Goal: Check status: Check status

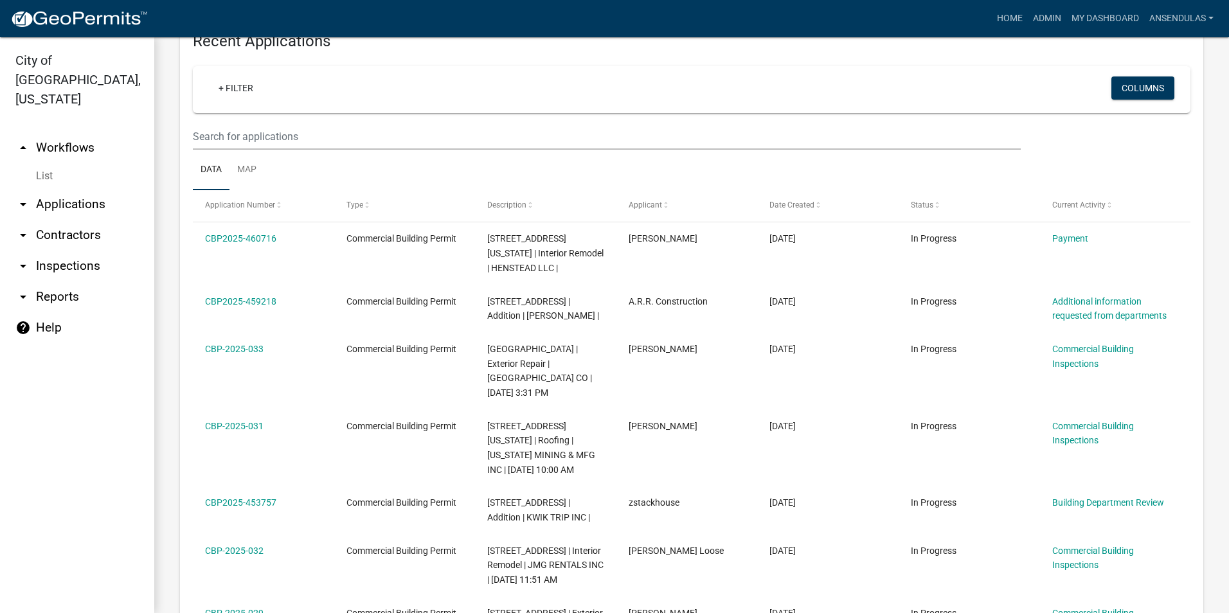
scroll to position [450, 0]
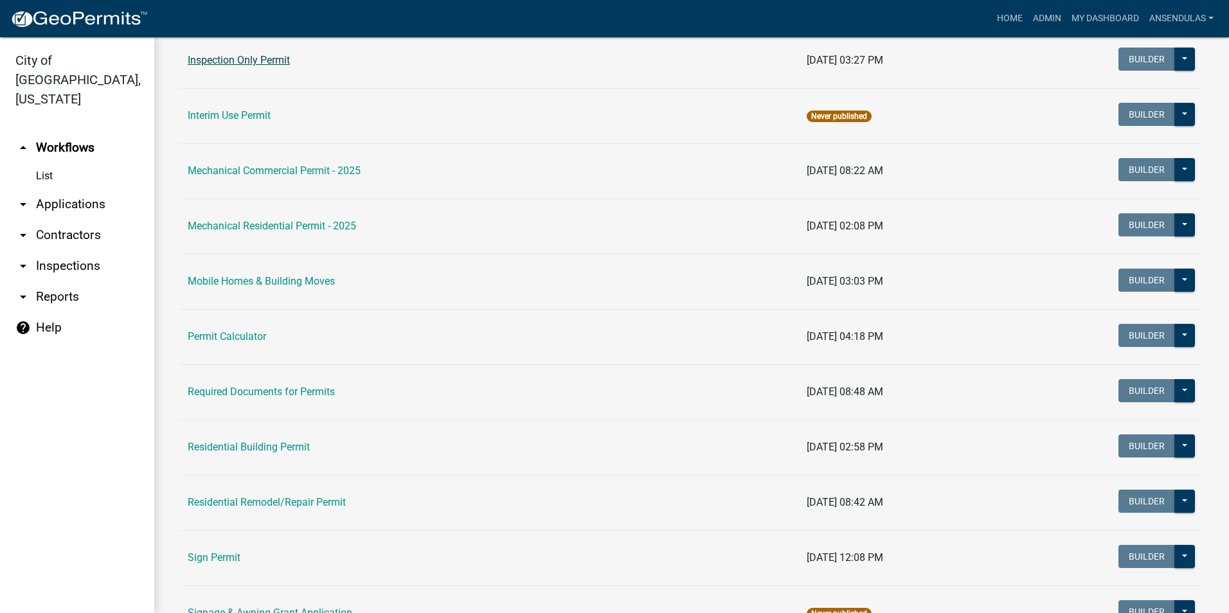
scroll to position [643, 0]
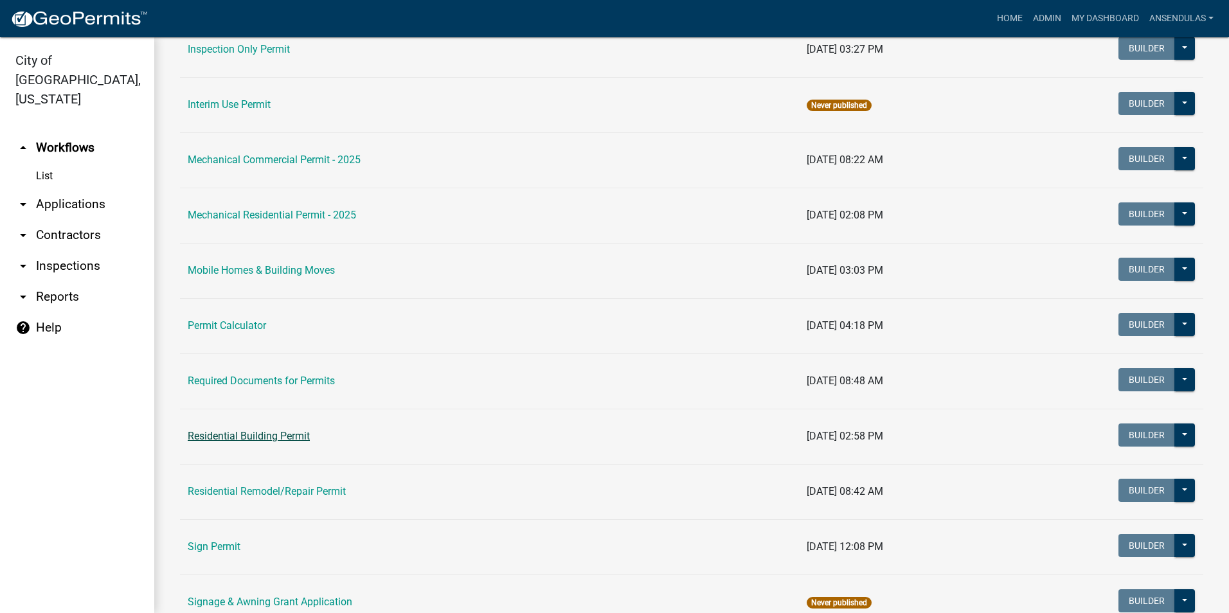
click at [249, 436] on link "Residential Building Permit" at bounding box center [249, 436] width 122 height 12
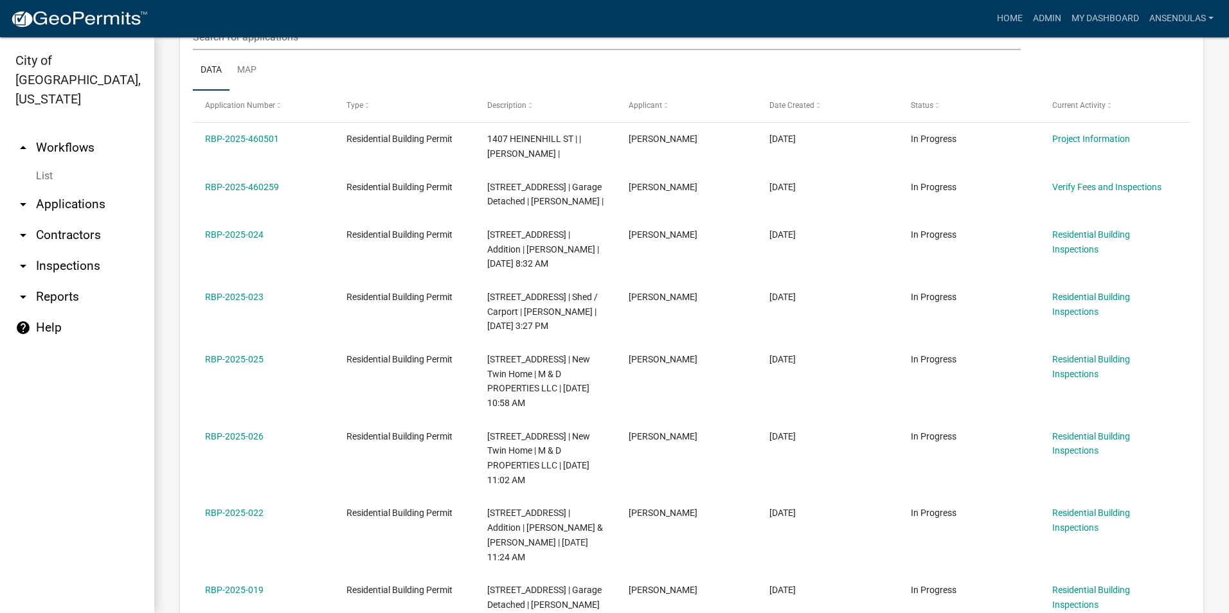
scroll to position [629, 0]
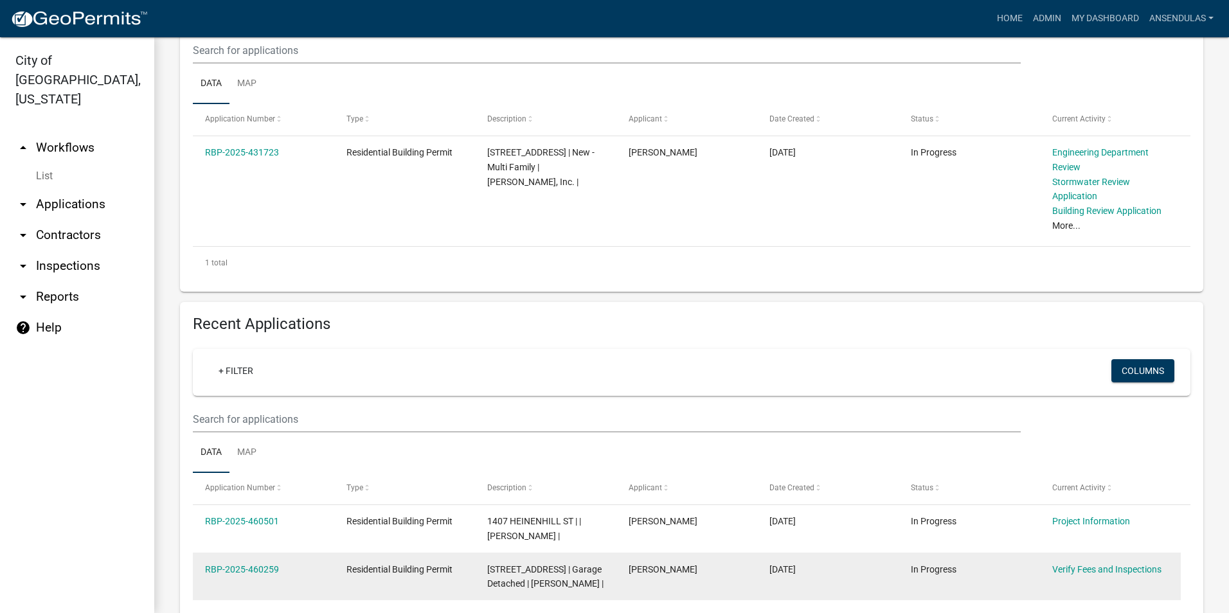
scroll to position [450, 0]
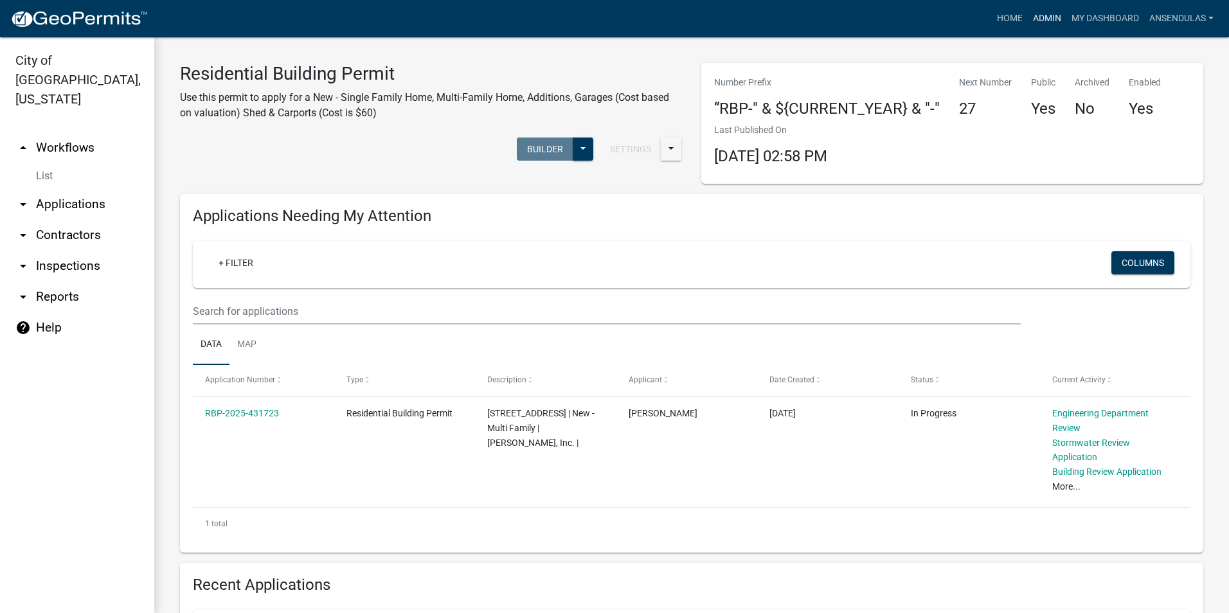
click at [1058, 16] on link "Admin" at bounding box center [1047, 18] width 39 height 24
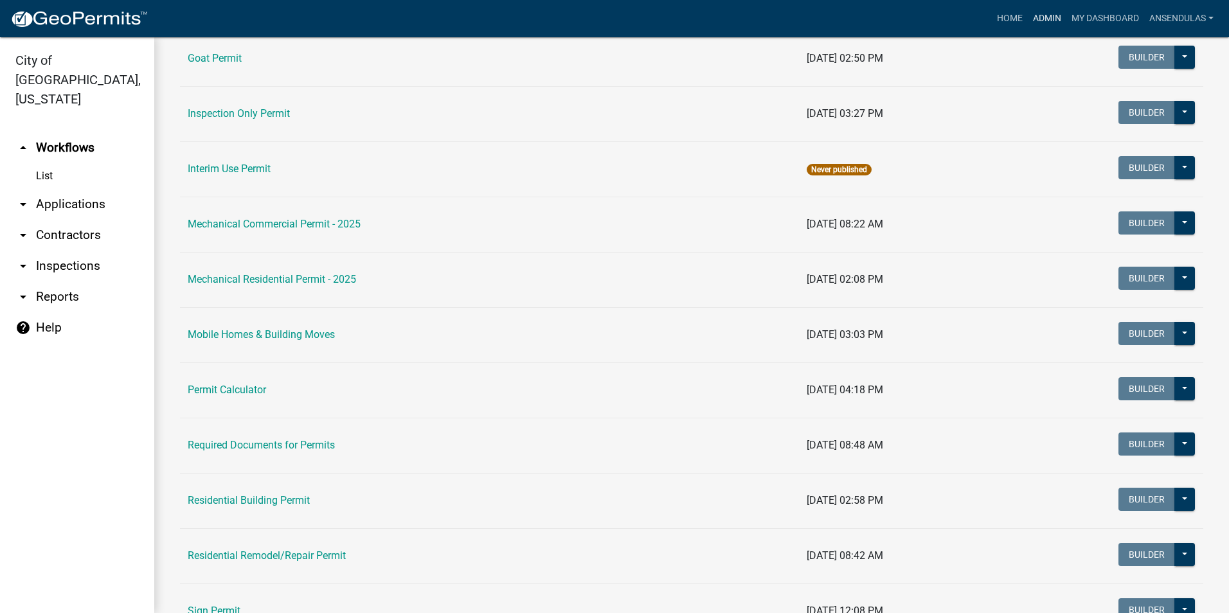
scroll to position [643, 0]
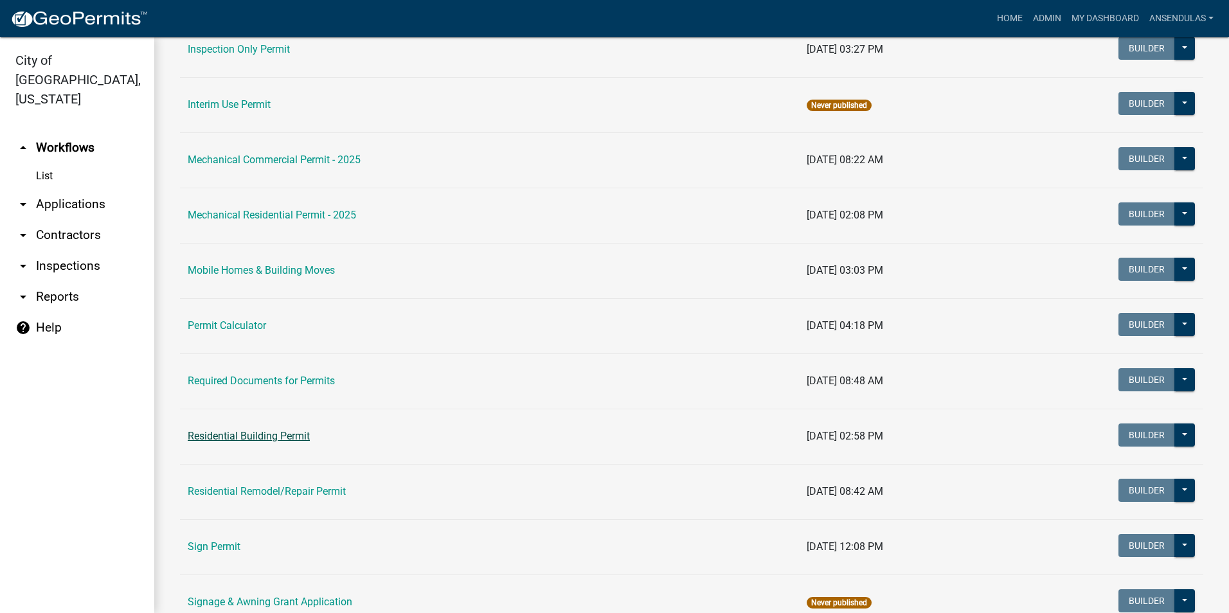
click at [251, 432] on link "Residential Building Permit" at bounding box center [249, 436] width 122 height 12
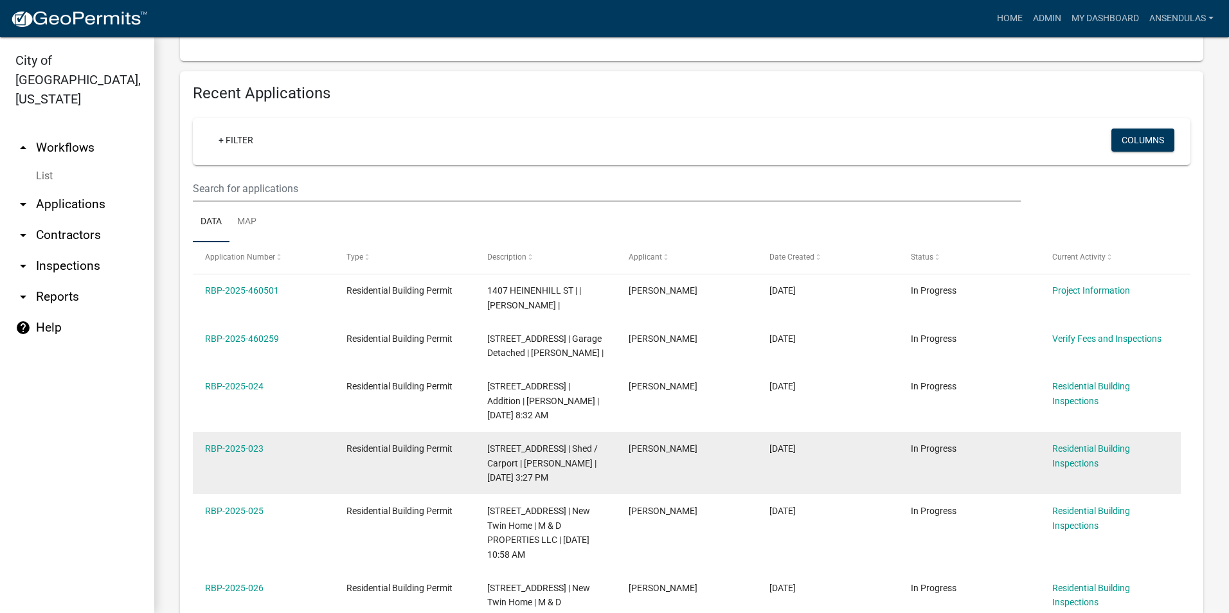
scroll to position [514, 0]
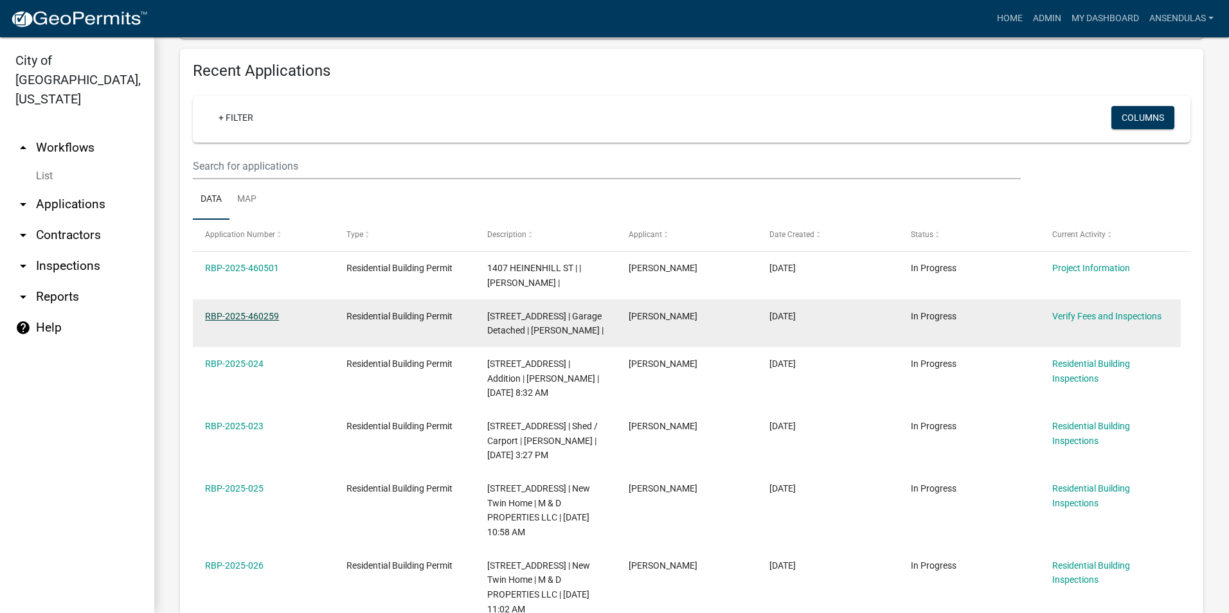
click at [252, 318] on link "RBP-2025-460259" at bounding box center [242, 316] width 74 height 10
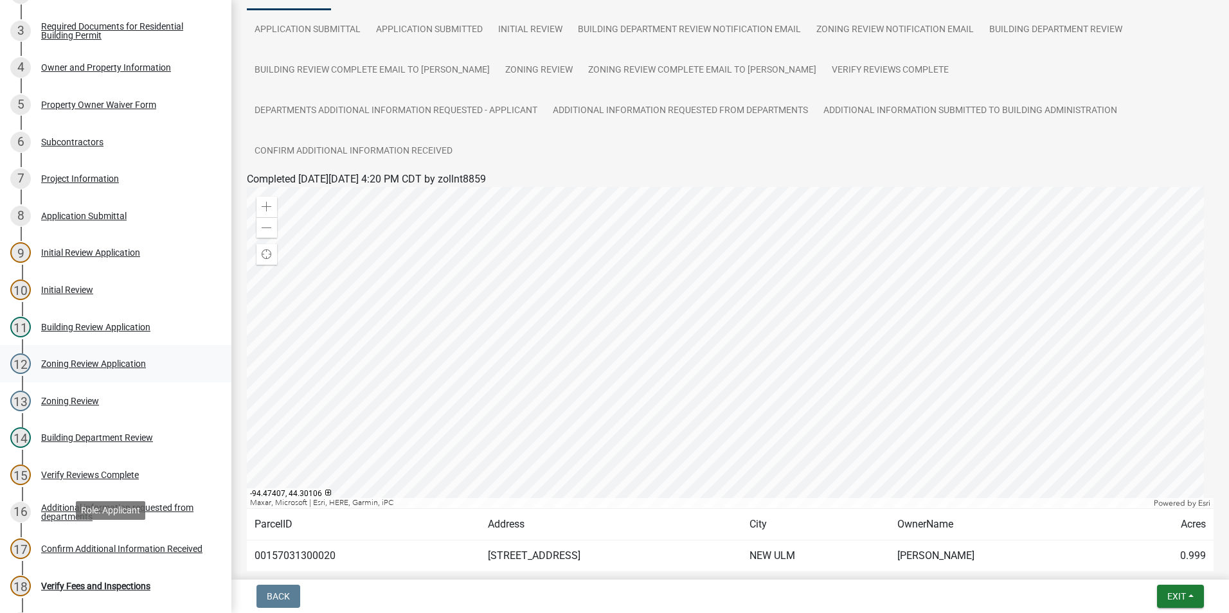
scroll to position [188, 0]
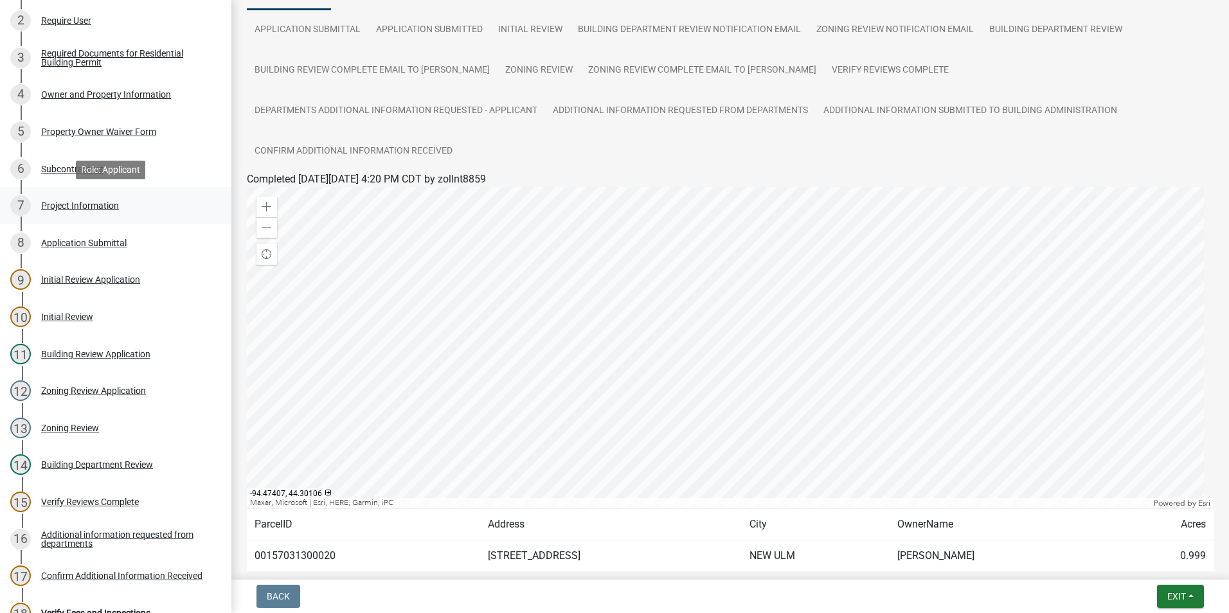
click at [95, 213] on div "7 Project Information" at bounding box center [110, 205] width 201 height 21
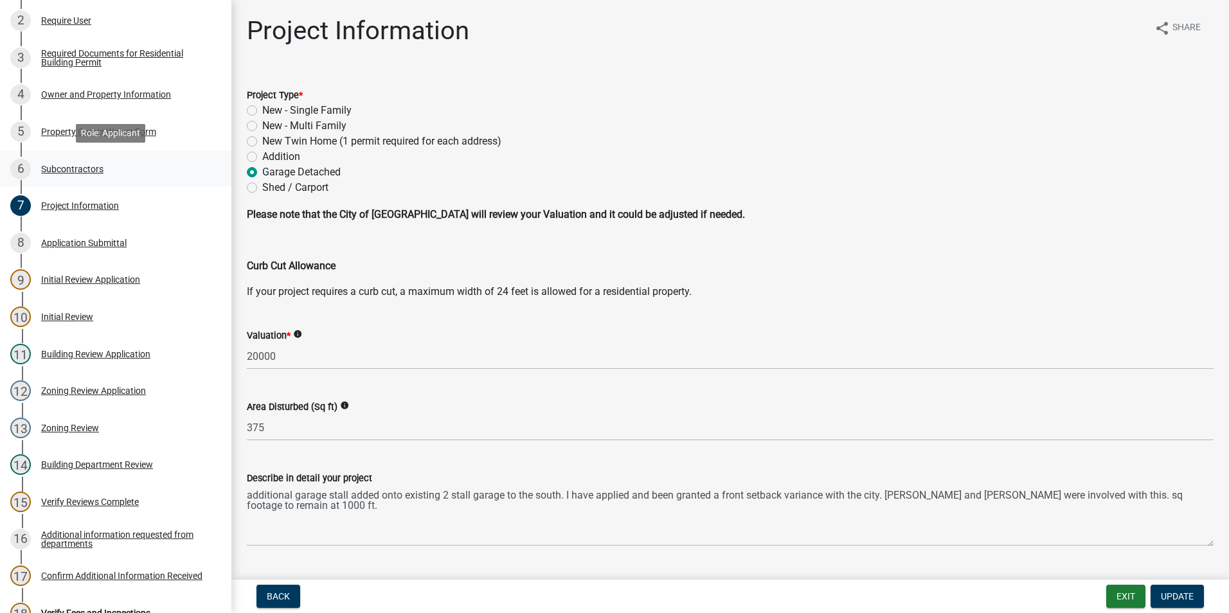
click at [102, 159] on div "6 Subcontractors" at bounding box center [110, 169] width 201 height 21
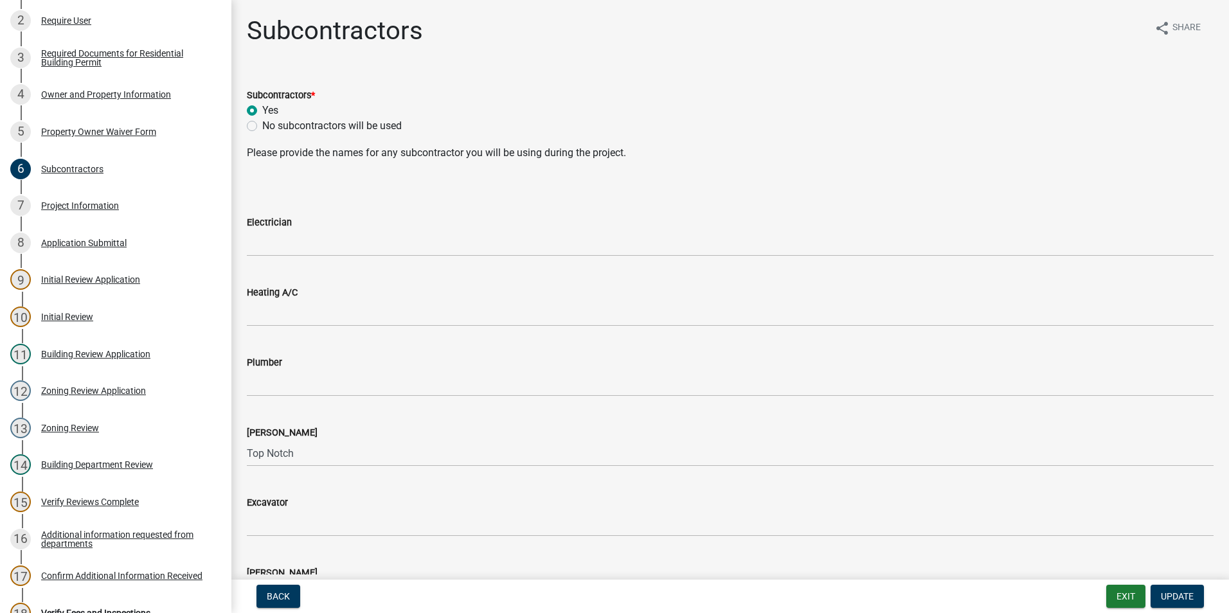
scroll to position [64, 0]
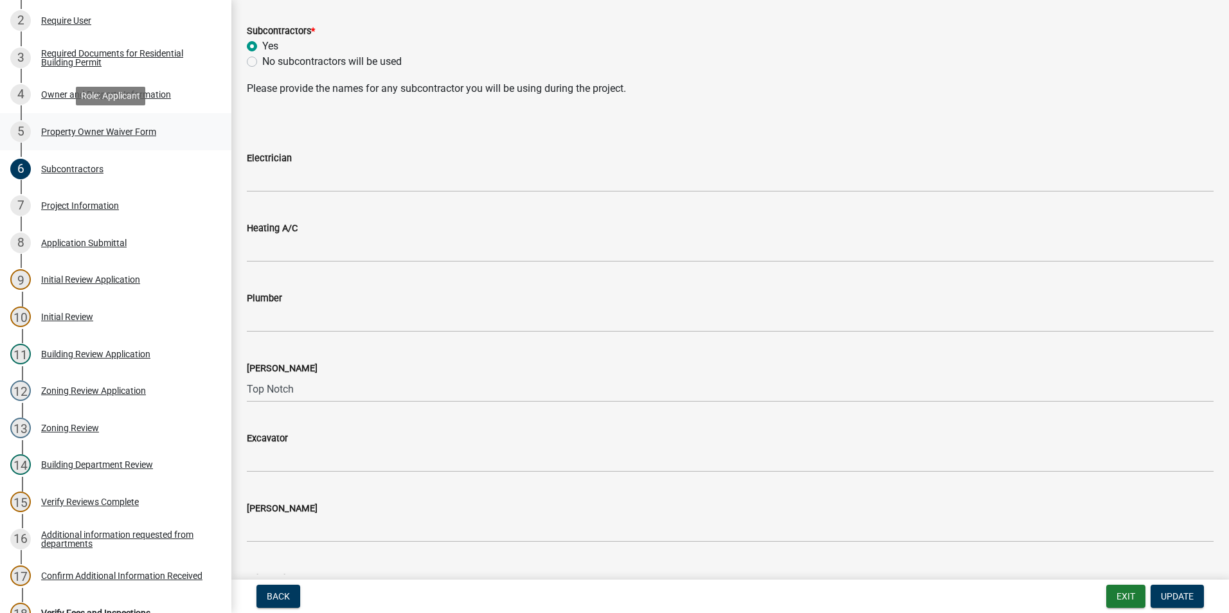
click at [71, 142] on link "5 Property Owner Waiver Form" at bounding box center [115, 131] width 231 height 37
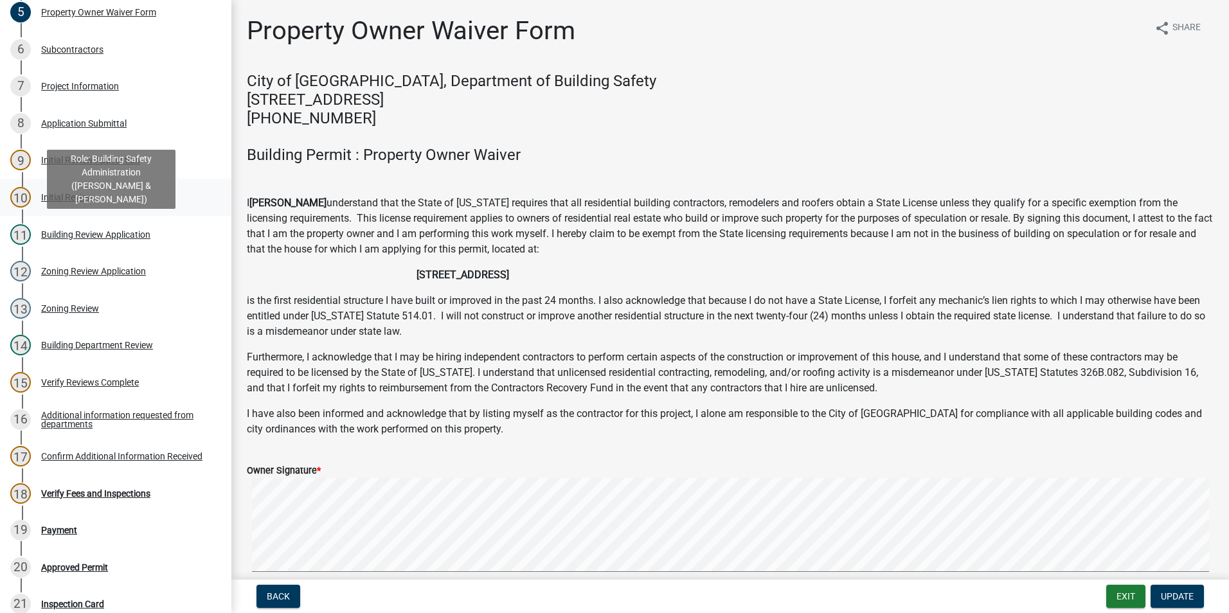
scroll to position [316, 0]
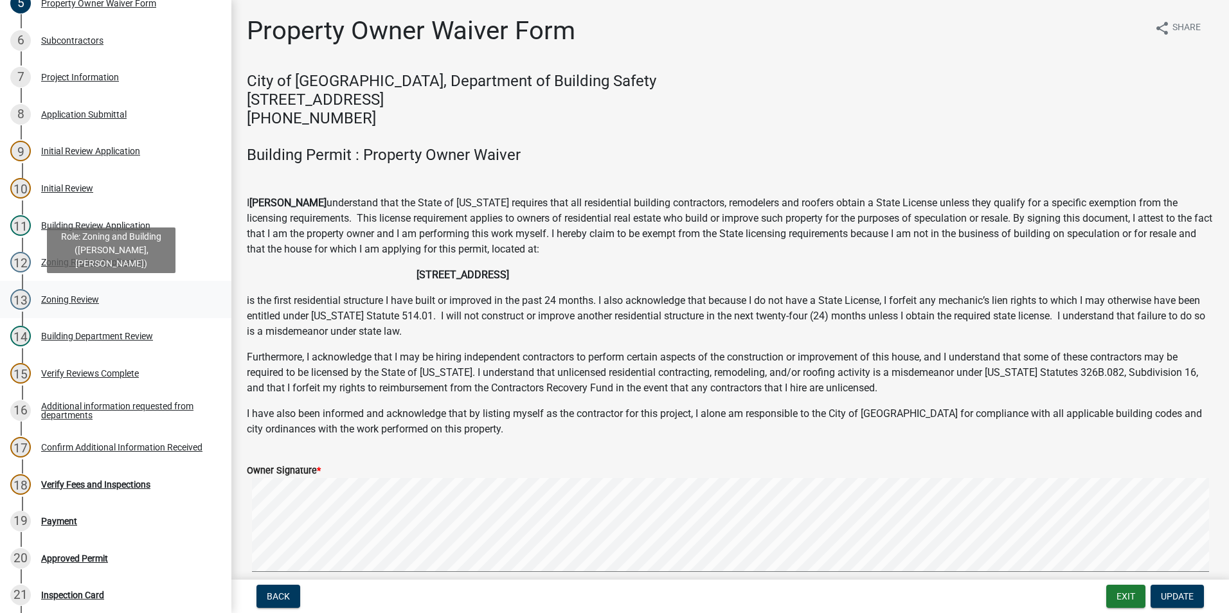
click at [62, 305] on div "13 Zoning Review" at bounding box center [110, 299] width 201 height 21
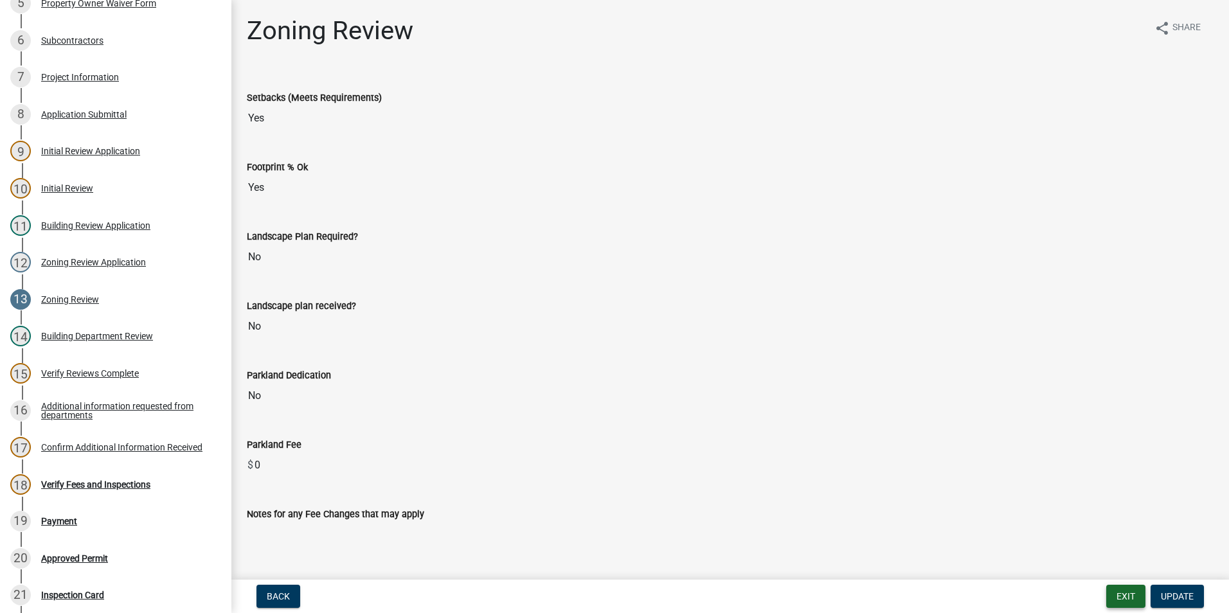
click at [1133, 597] on button "Exit" at bounding box center [1125, 596] width 39 height 23
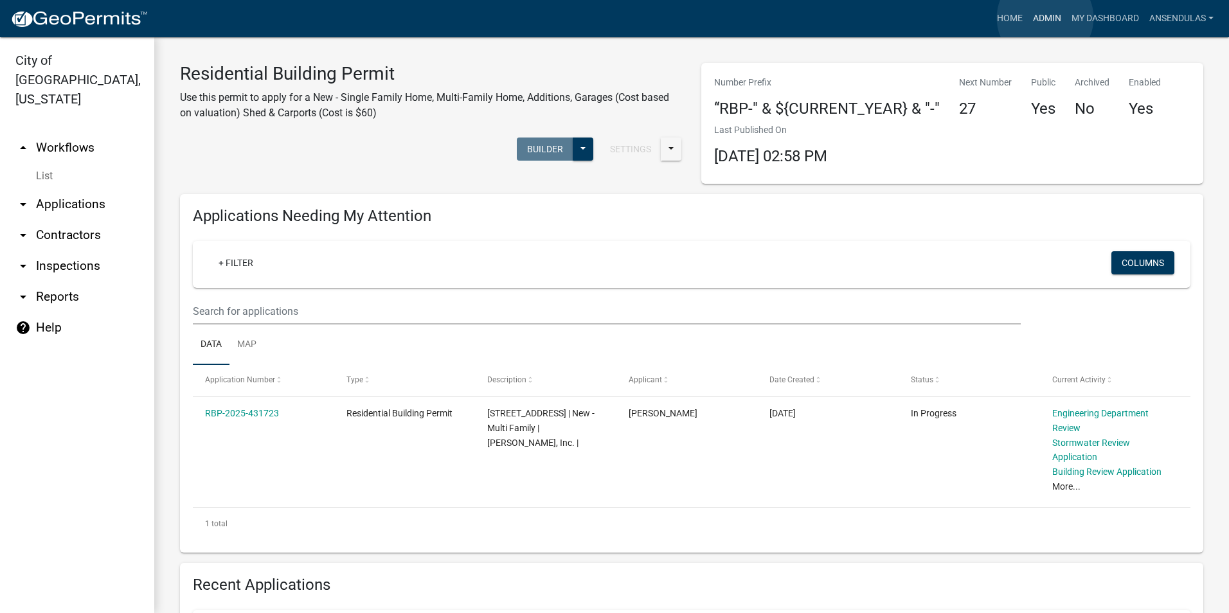
click at [1045, 18] on link "Admin" at bounding box center [1047, 18] width 39 height 24
